Goal: Task Accomplishment & Management: Use online tool/utility

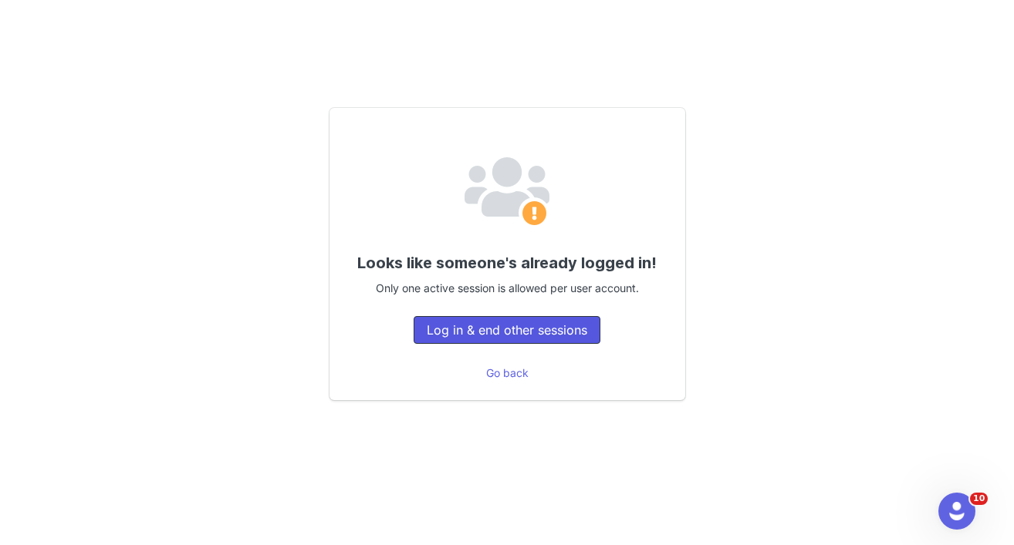
click at [520, 332] on button "Log in & end other sessions" at bounding box center [506, 330] width 187 height 28
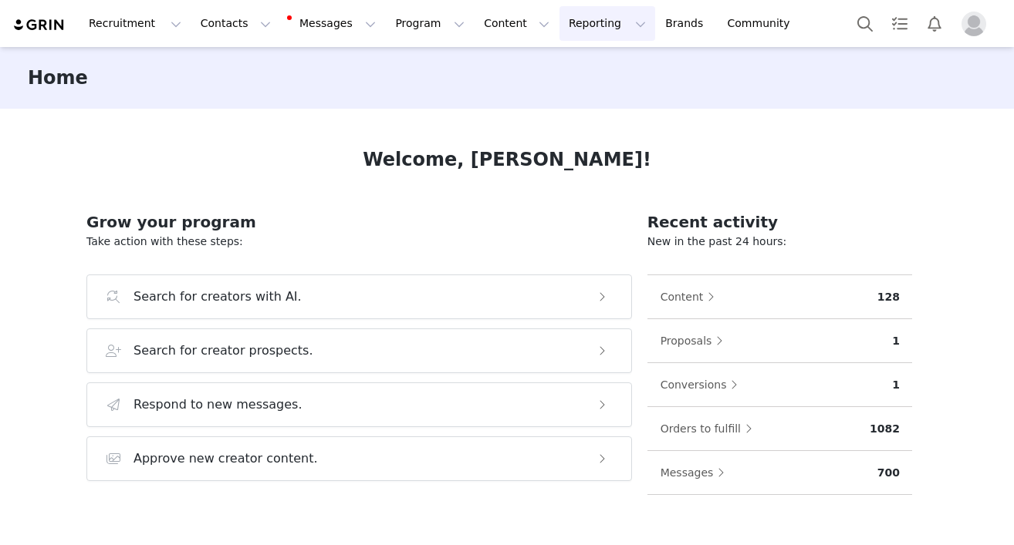
click at [570, 29] on button "Reporting Reporting" at bounding box center [607, 23] width 96 height 35
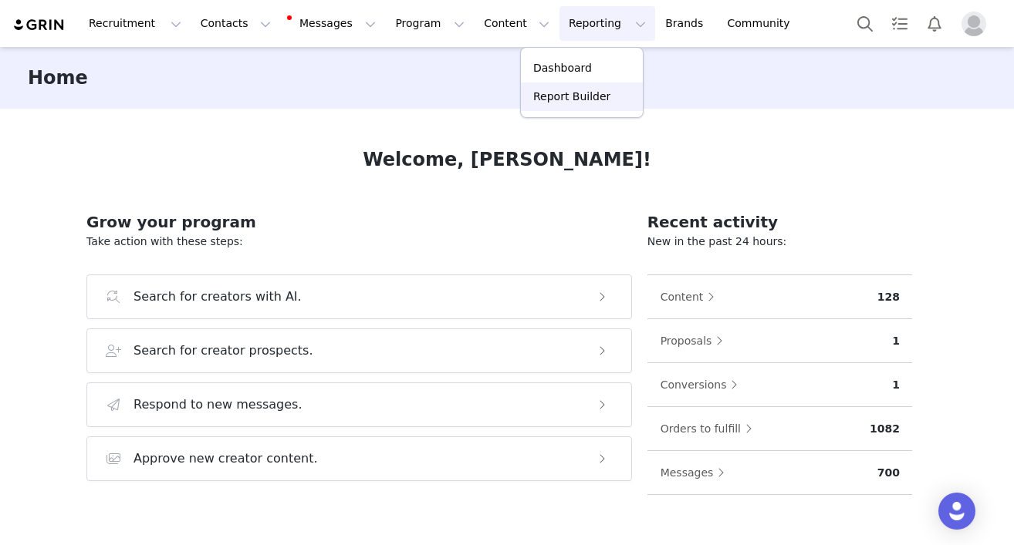
click at [578, 102] on p "Report Builder" at bounding box center [571, 97] width 77 height 16
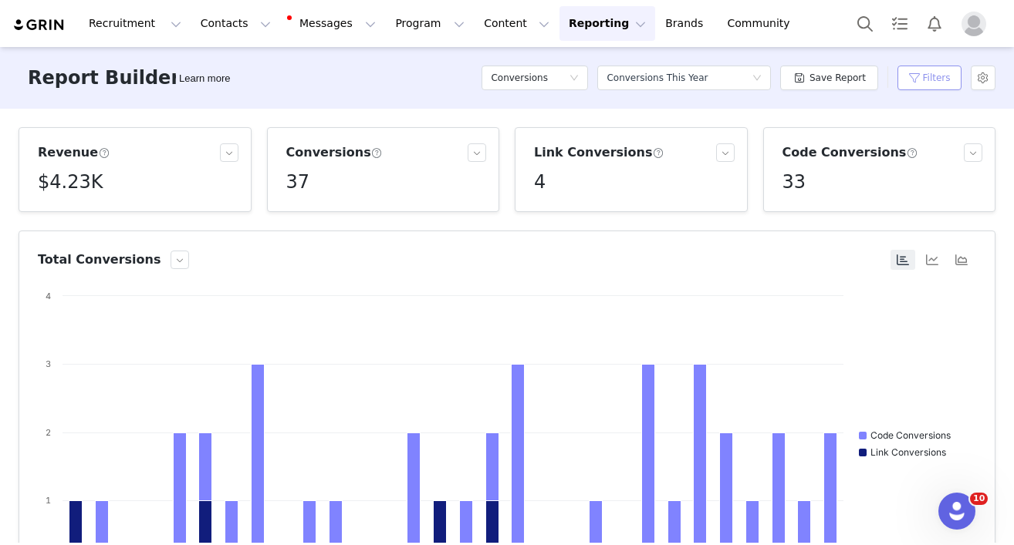
click at [923, 83] on button "Filters" at bounding box center [929, 78] width 64 height 25
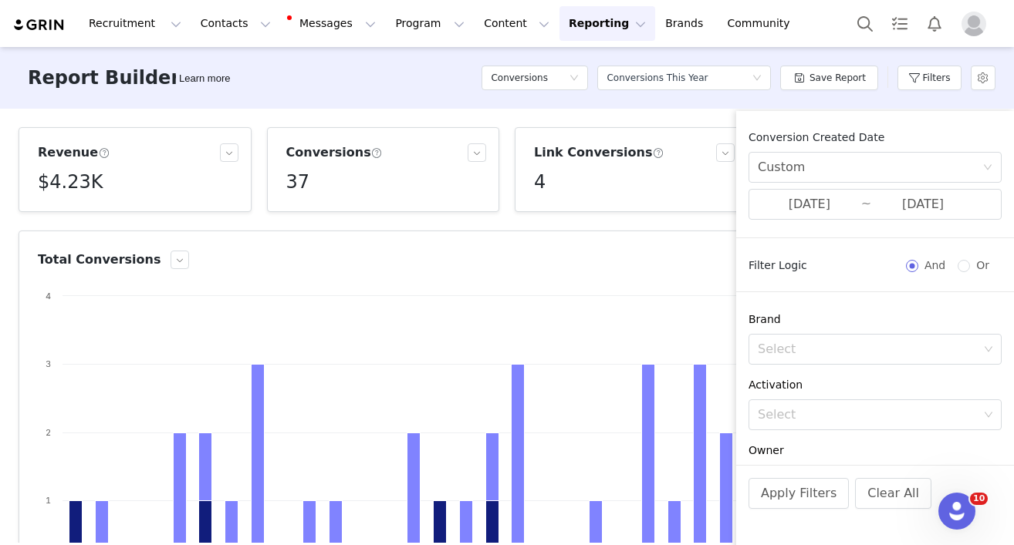
click at [703, 106] on div "Report Builder Learn more Conversions Select a report Conversions This Year Sav…" at bounding box center [507, 78] width 1014 height 62
click at [655, 105] on div "Report Builder Learn more Conversions Select a report Conversions This Year Sav…" at bounding box center [507, 78] width 1014 height 62
click at [800, 204] on input "09/01/2025" at bounding box center [808, 204] width 103 height 20
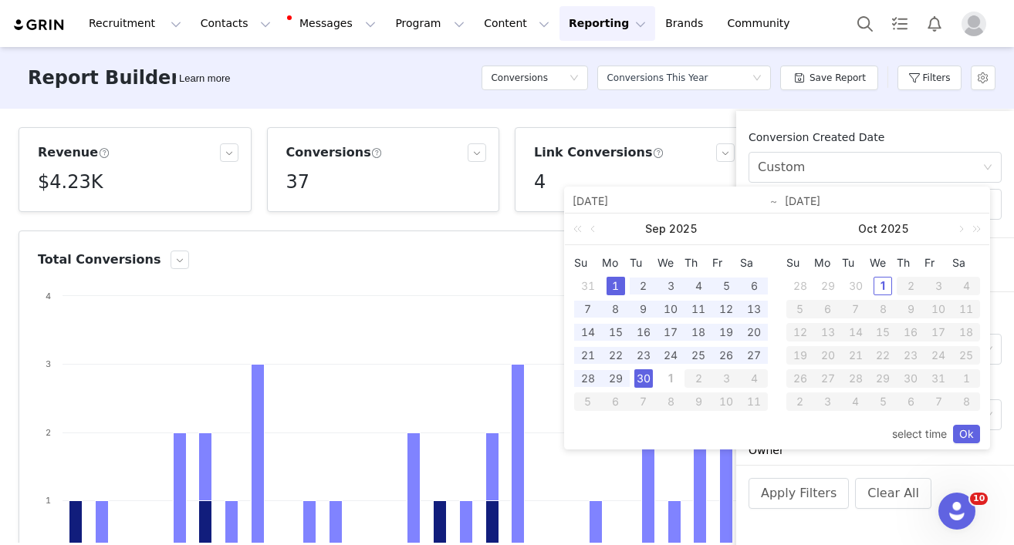
click at [668, 383] on div "1" at bounding box center [670, 378] width 19 height 19
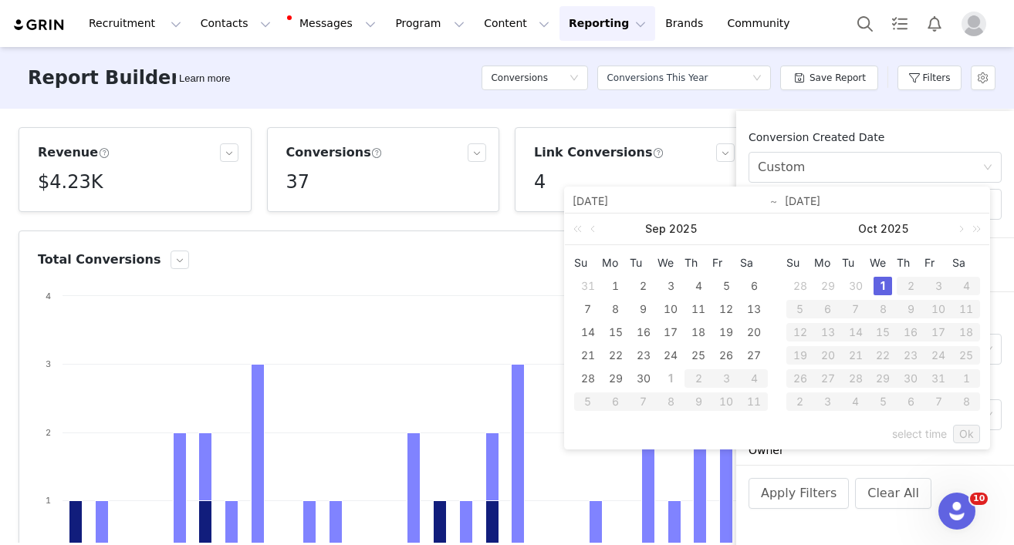
click at [879, 288] on div "1" at bounding box center [882, 286] width 19 height 19
type input "10/01/2025"
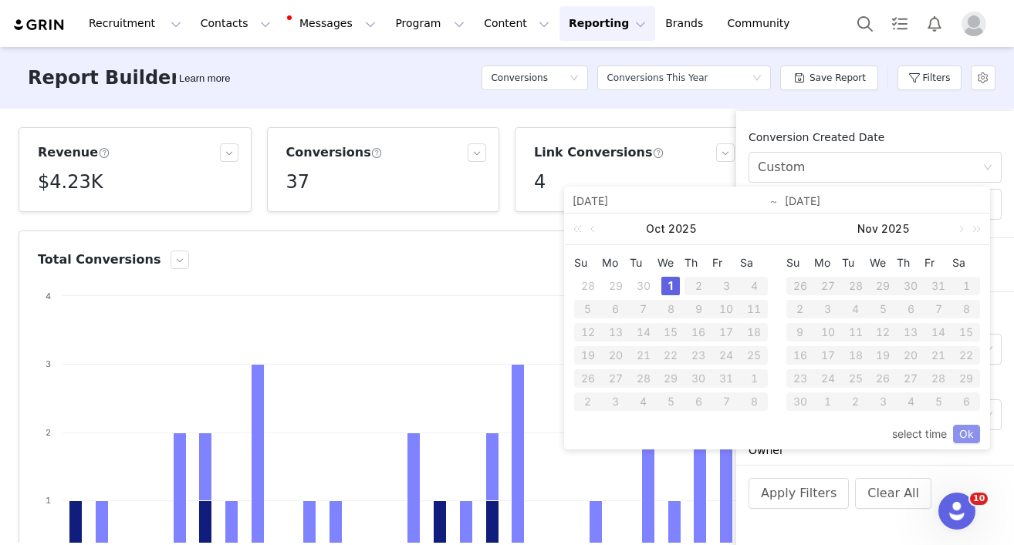
click at [960, 433] on link "Ok" at bounding box center [966, 434] width 27 height 19
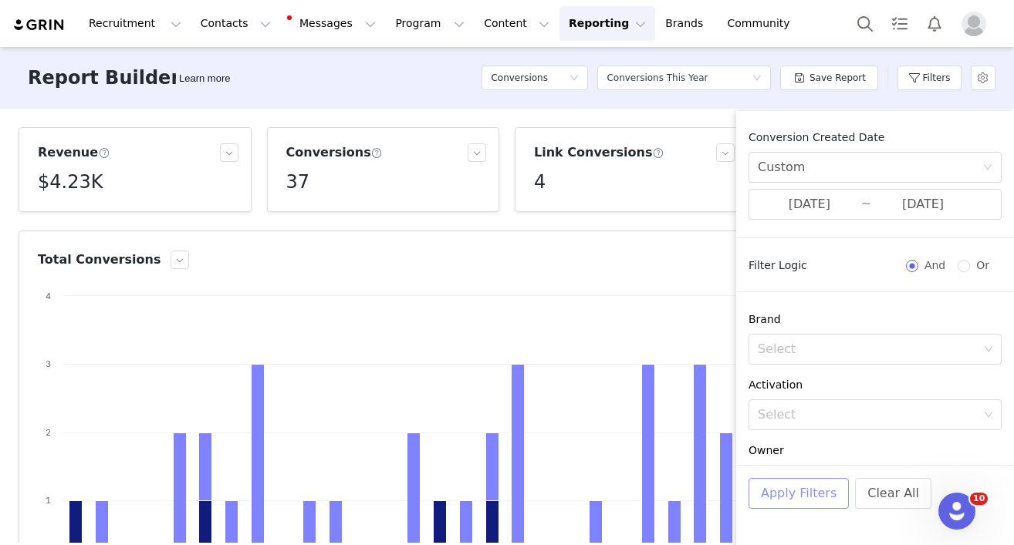
click at [798, 491] on button "Apply Filters" at bounding box center [798, 493] width 100 height 31
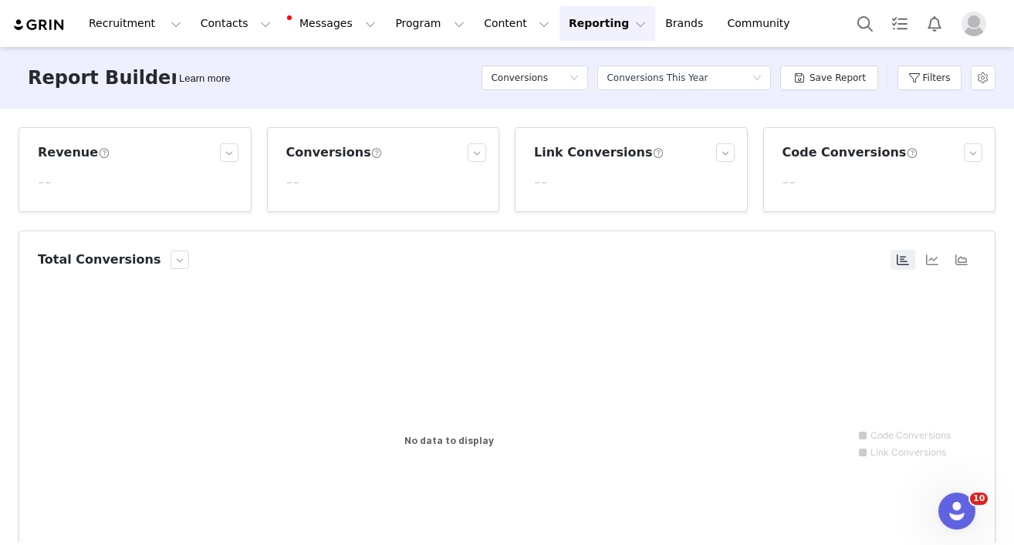
click at [587, 29] on button "Reporting Reporting" at bounding box center [607, 23] width 96 height 35
click at [400, 76] on div "Report Builder Learn more Conversions Select a report Conversions This Year Sav…" at bounding box center [507, 78] width 1014 height 62
click at [525, 73] on h5 "Conversions" at bounding box center [519, 77] width 57 height 23
click at [520, 111] on h5 "Contacts" at bounding box center [538, 108] width 88 height 17
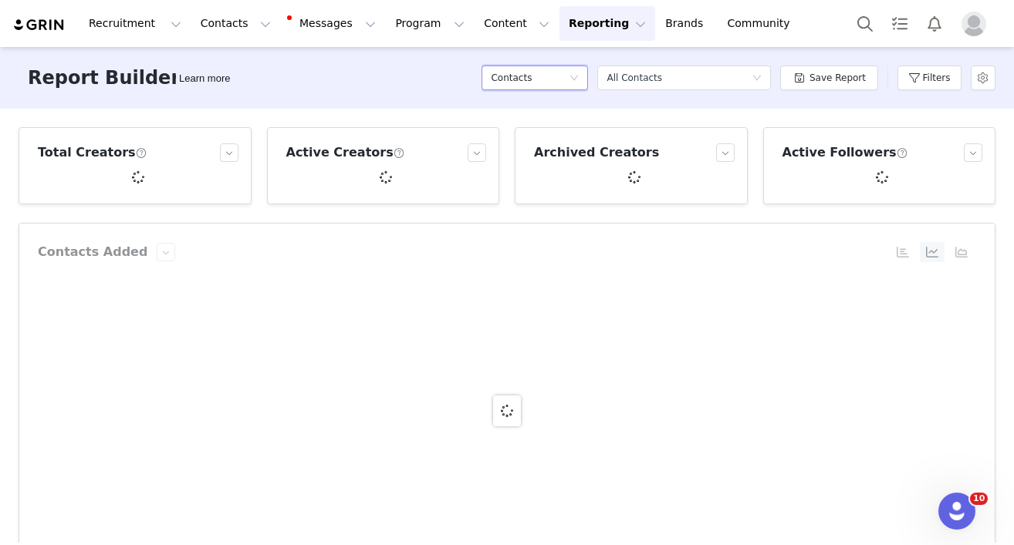
click at [554, 76] on div "Contacts" at bounding box center [530, 77] width 78 height 23
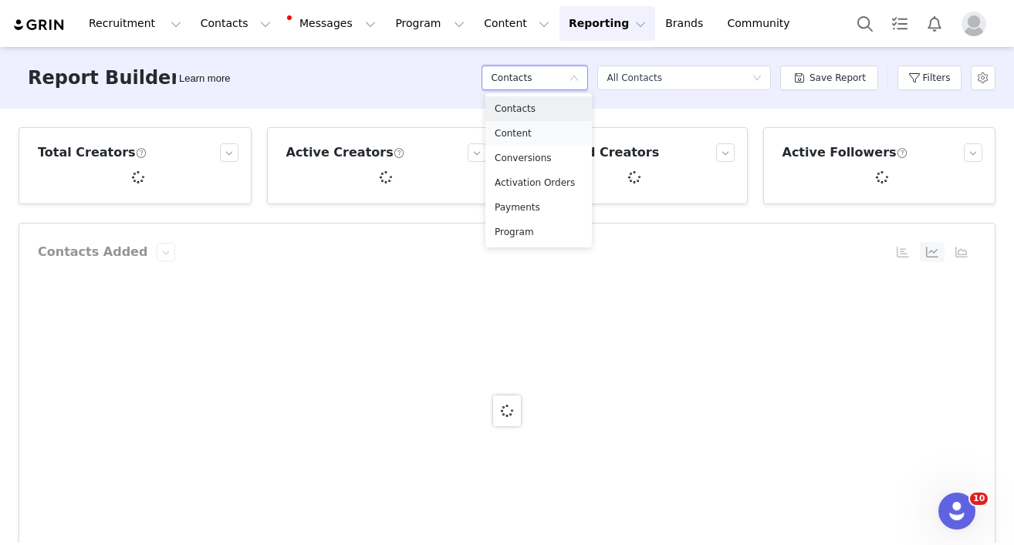
click at [535, 140] on h5 "Content" at bounding box center [538, 133] width 88 height 17
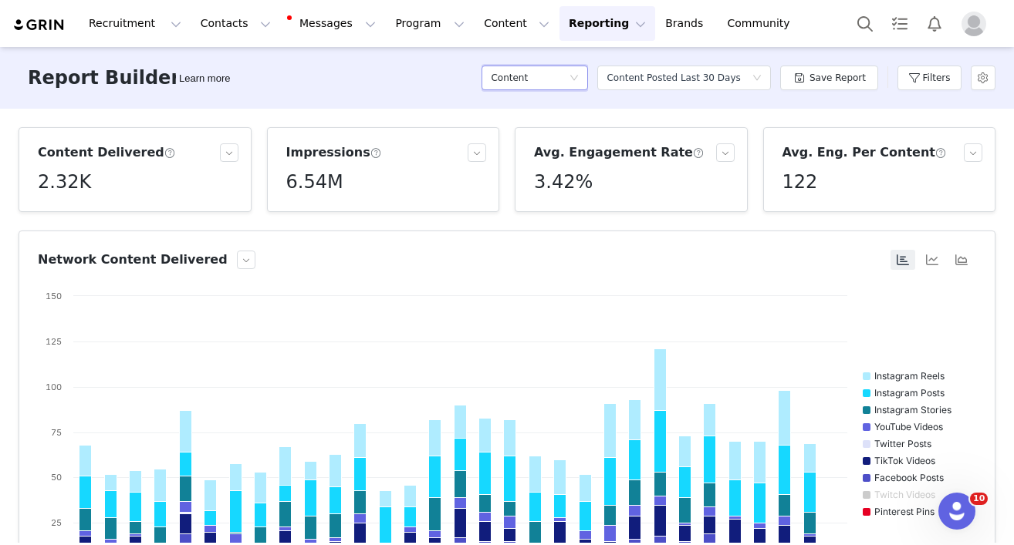
click at [562, 80] on div "Content" at bounding box center [530, 77] width 78 height 23
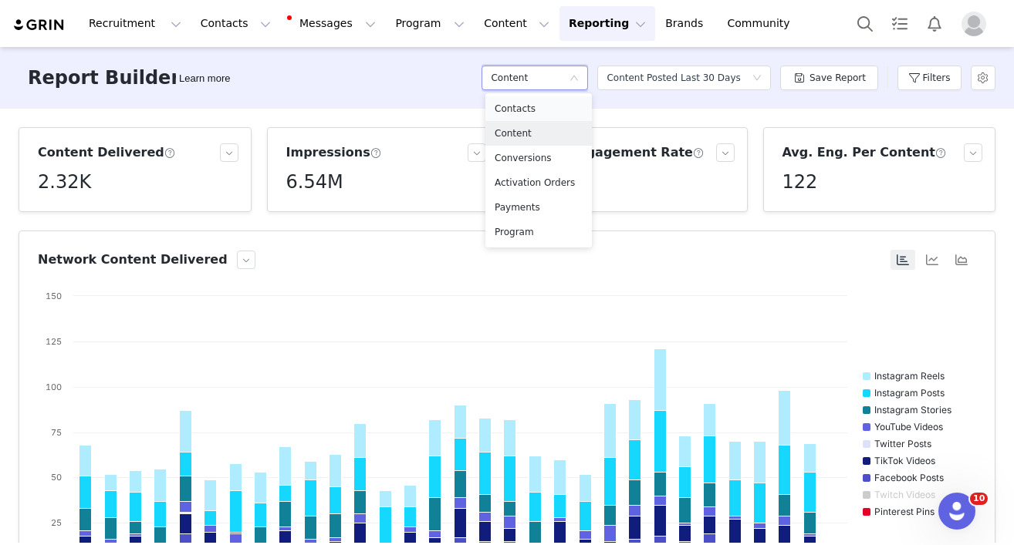
click at [541, 104] on h5 "Contacts" at bounding box center [538, 108] width 88 height 17
